Goal: Communication & Community: Connect with others

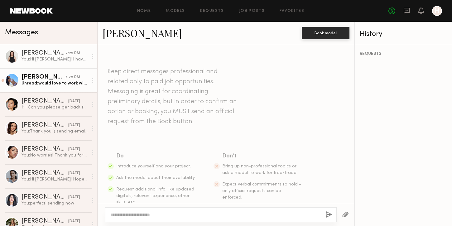
click at [64, 75] on div "[PERSON_NAME]" at bounding box center [44, 77] width 44 height 6
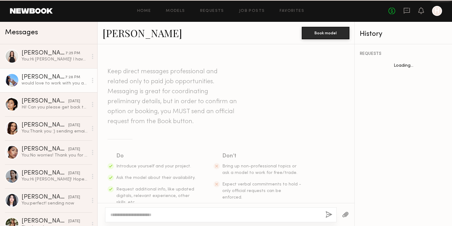
scroll to position [336, 0]
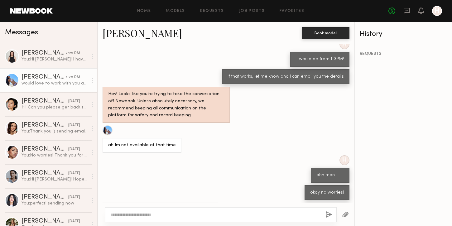
click at [162, 208] on div at bounding box center [221, 214] width 232 height 15
click at [158, 216] on textarea at bounding box center [215, 215] width 210 height 6
type textarea "*"
type textarea "**********"
click at [327, 215] on button "button" at bounding box center [329, 215] width 7 height 8
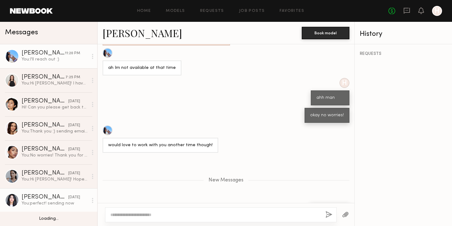
scroll to position [29, 0]
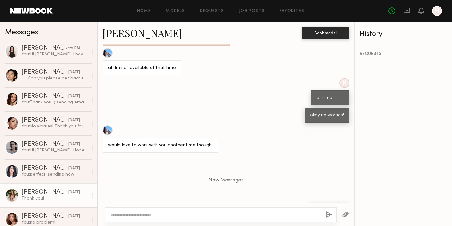
click at [16, 196] on div at bounding box center [12, 195] width 14 height 14
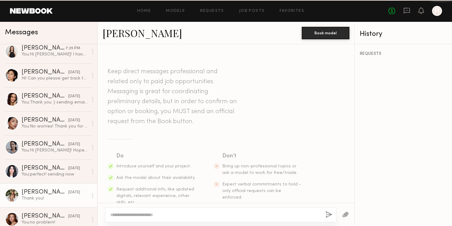
scroll to position [557, 0]
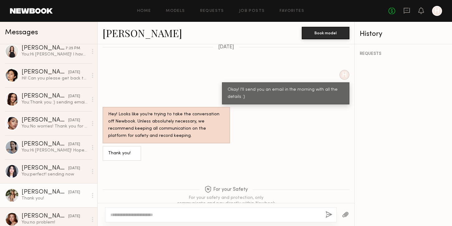
click at [135, 35] on link "[PERSON_NAME]" at bounding box center [143, 32] width 80 height 13
